Goal: Task Accomplishment & Management: Use online tool/utility

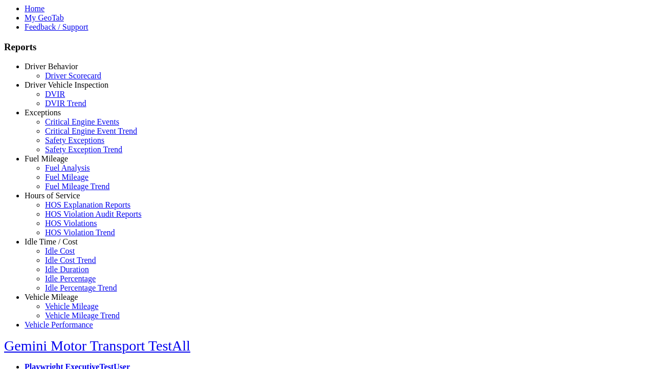
click at [59, 200] on link "Hours of Service" at bounding box center [52, 195] width 55 height 9
click at [67, 209] on link "HOS Explanation Reports" at bounding box center [87, 204] width 85 height 9
type textarea "**********"
